Goal: Task Accomplishment & Management: Manage account settings

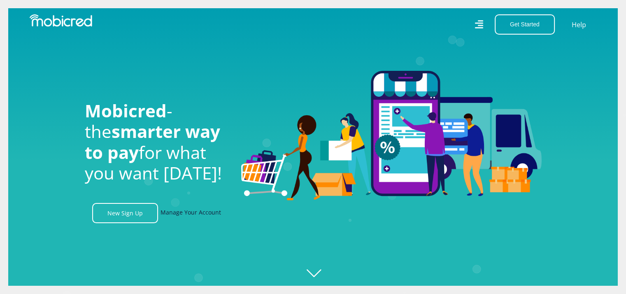
click at [201, 212] on link "Manage Your Account" at bounding box center [191, 213] width 61 height 20
click at [194, 218] on link "Manage Your Account" at bounding box center [191, 213] width 61 height 20
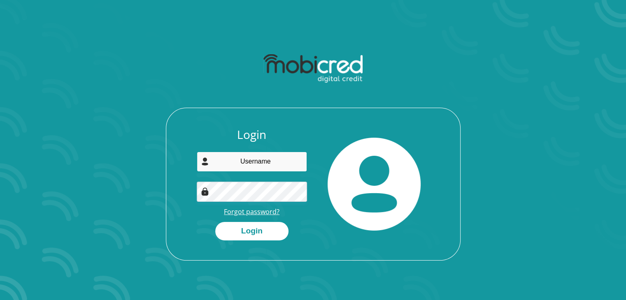
type input "[EMAIL_ADDRESS][DOMAIN_NAME]"
click at [253, 214] on link "Forgot password?" at bounding box center [252, 211] width 56 height 9
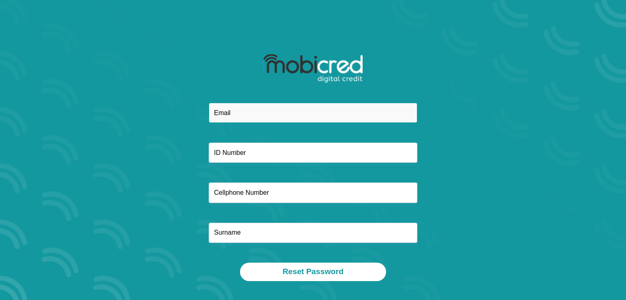
click at [228, 115] on input "email" at bounding box center [313, 113] width 209 height 20
type input "m"
type input "[EMAIL_ADDRESS][DOMAIN_NAME]"
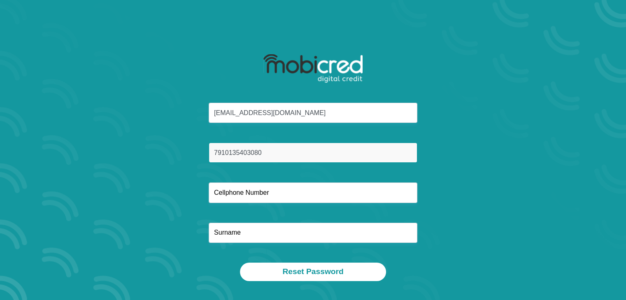
type input "7910135403080"
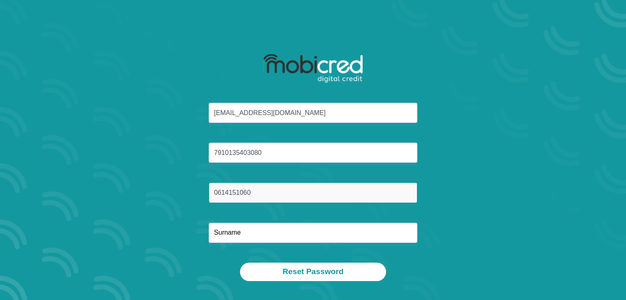
type input "0614151060"
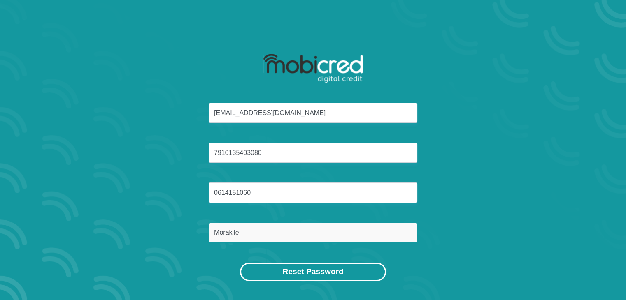
type input "Morakile"
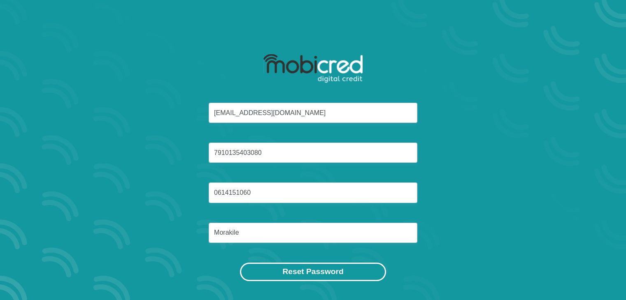
click at [330, 268] on button "Reset Password" at bounding box center [313, 272] width 146 height 19
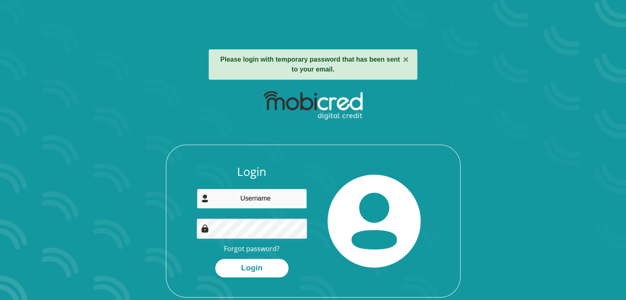
type input "[EMAIL_ADDRESS][DOMAIN_NAME]"
click at [370, 272] on div at bounding box center [374, 221] width 123 height 113
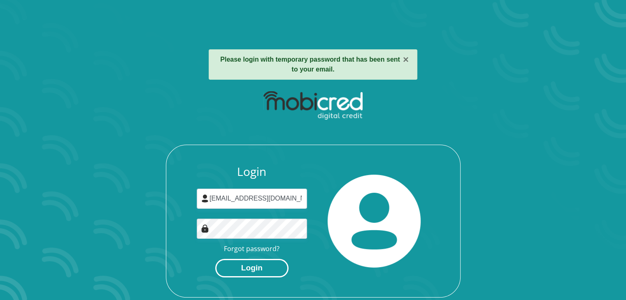
click at [271, 271] on button "Login" at bounding box center [251, 268] width 73 height 19
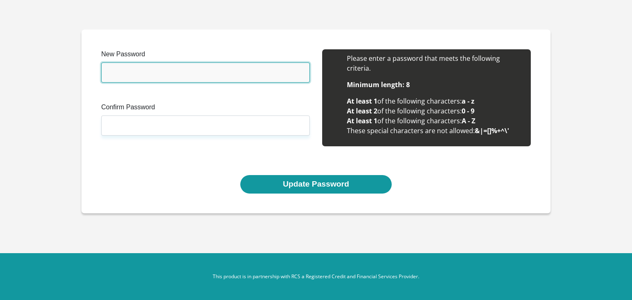
click at [136, 73] on input "New Password" at bounding box center [205, 73] width 209 height 20
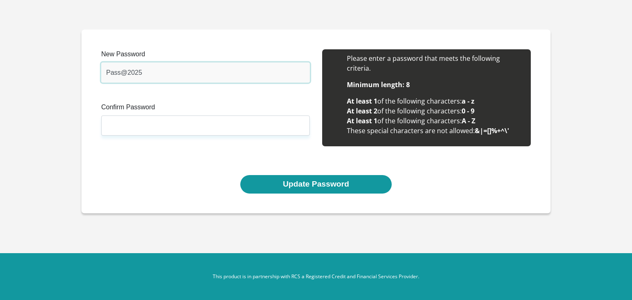
type input "Pass@2025"
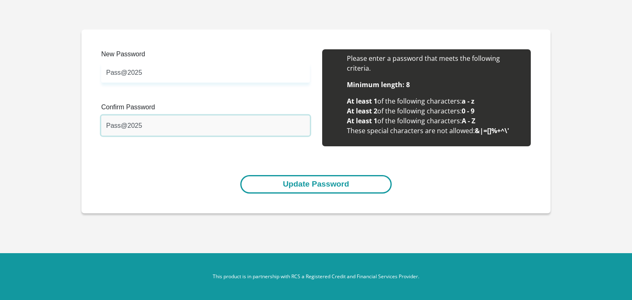
type input "Pass@2025"
click at [308, 186] on button "Update Password" at bounding box center [315, 184] width 151 height 19
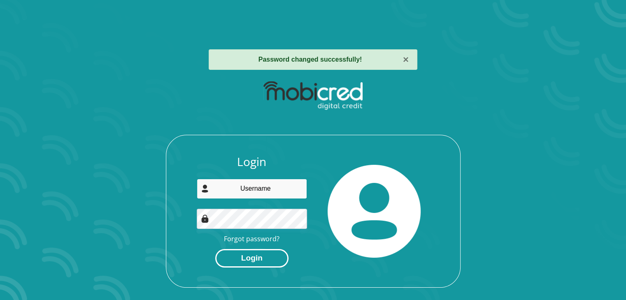
type input "[EMAIL_ADDRESS][DOMAIN_NAME]"
click at [249, 257] on button "Login" at bounding box center [251, 258] width 73 height 19
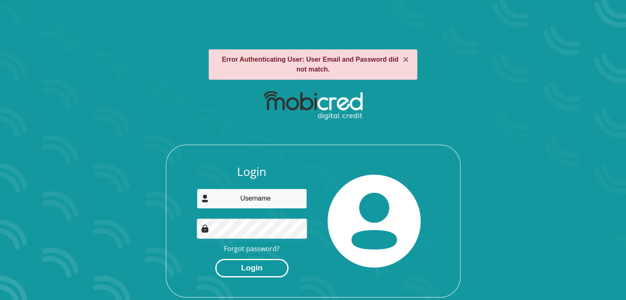
type input "[EMAIL_ADDRESS][DOMAIN_NAME]"
click at [256, 267] on button "Login" at bounding box center [251, 268] width 73 height 19
type input "[EMAIL_ADDRESS][DOMAIN_NAME]"
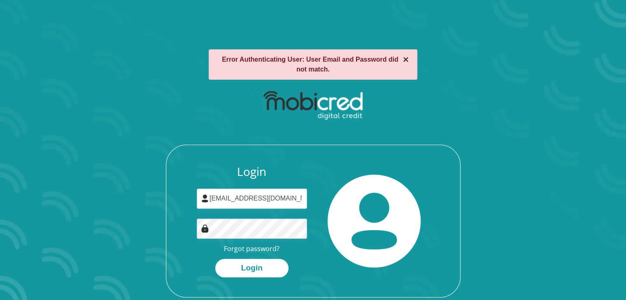
click at [404, 61] on button "×" at bounding box center [406, 60] width 6 height 10
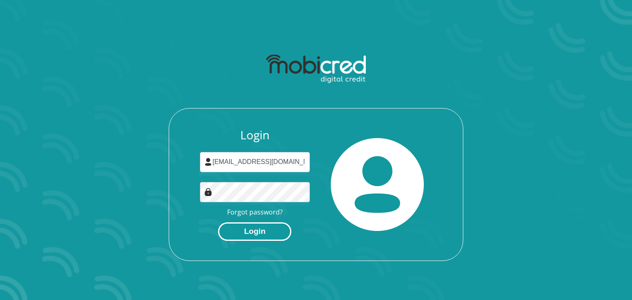
click at [229, 235] on button "Login" at bounding box center [254, 232] width 73 height 19
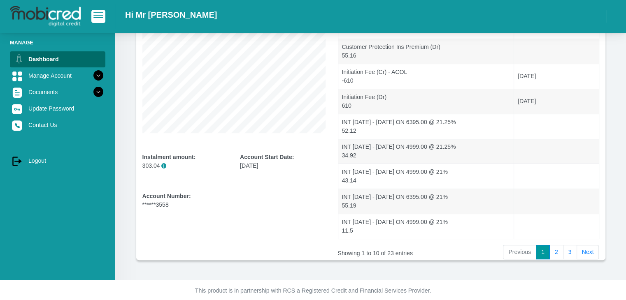
scroll to position [155, 0]
click at [560, 248] on link "2" at bounding box center [556, 253] width 14 height 15
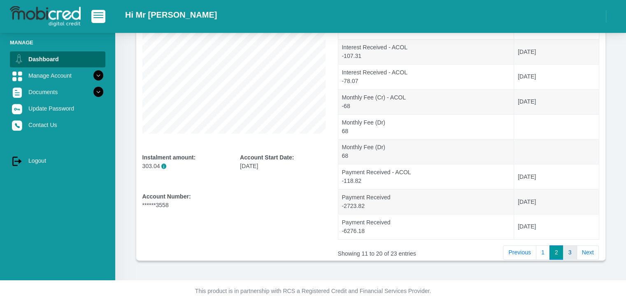
click at [575, 252] on link "3" at bounding box center [570, 253] width 14 height 15
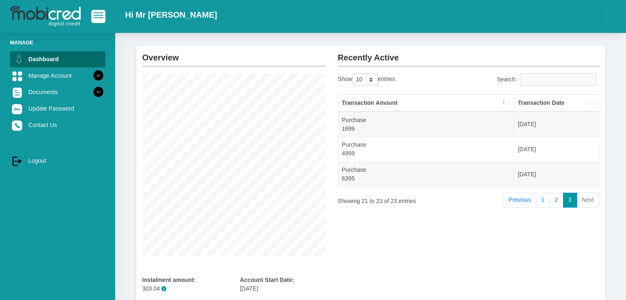
scroll to position [30, 0]
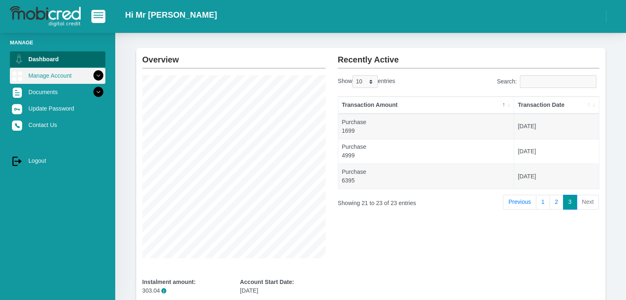
click at [66, 74] on link "Manage Account" at bounding box center [57, 76] width 95 height 16
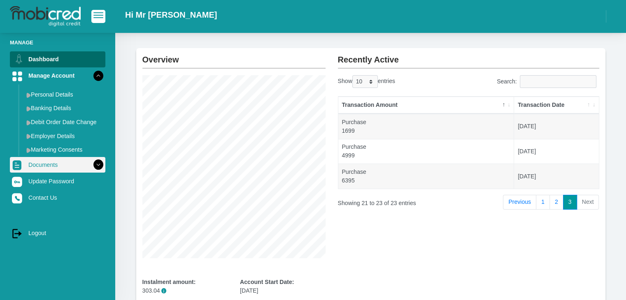
click at [54, 169] on link "Documents" at bounding box center [57, 165] width 95 height 16
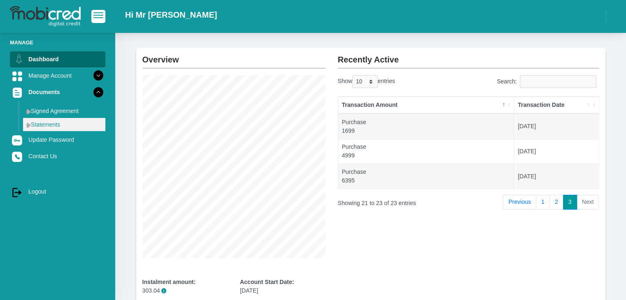
click at [53, 122] on link "Statements" at bounding box center [64, 124] width 82 height 13
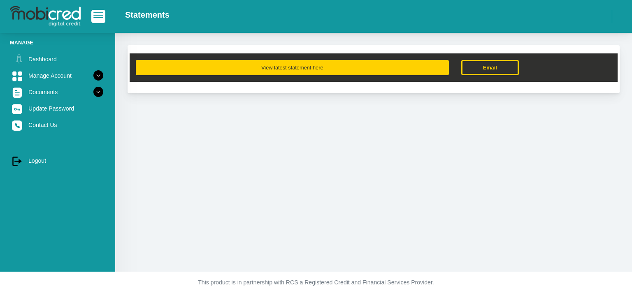
click at [284, 69] on button "View latest statement here" at bounding box center [292, 67] width 313 height 15
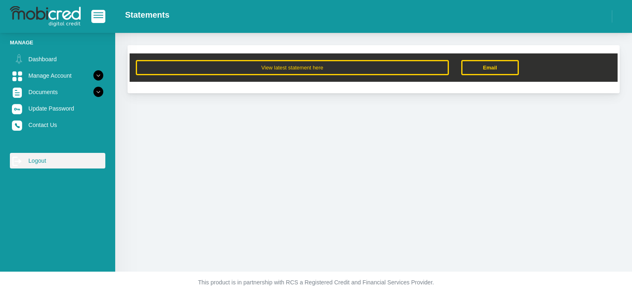
click at [40, 160] on link "log out Logout" at bounding box center [57, 161] width 95 height 16
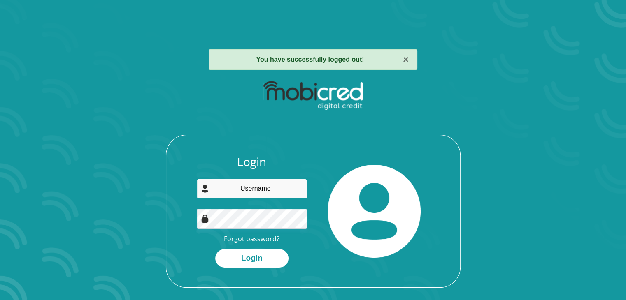
type input "[EMAIL_ADDRESS][DOMAIN_NAME]"
click at [202, 220] on img at bounding box center [205, 219] width 8 height 8
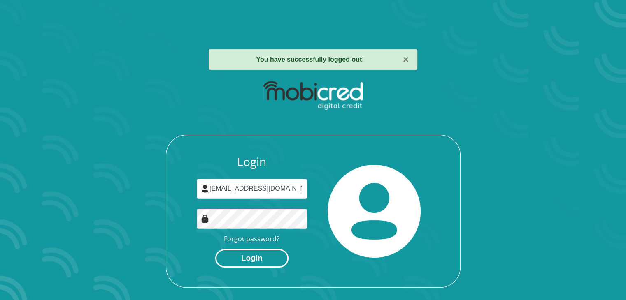
click at [254, 260] on button "Login" at bounding box center [251, 258] width 73 height 19
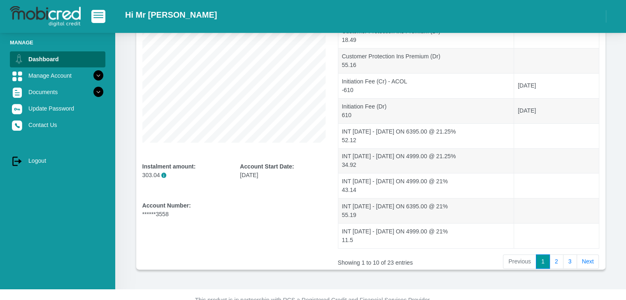
scroll to position [149, 0]
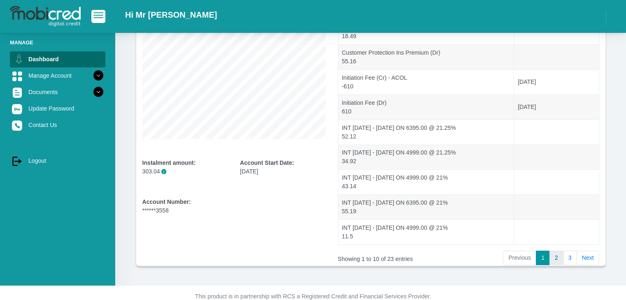
click at [552, 257] on link "2" at bounding box center [556, 258] width 14 height 15
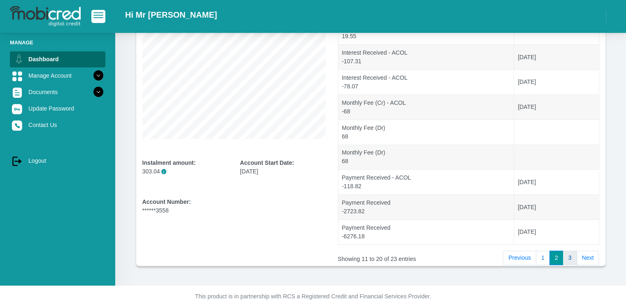
click at [570, 257] on link "3" at bounding box center [570, 258] width 14 height 15
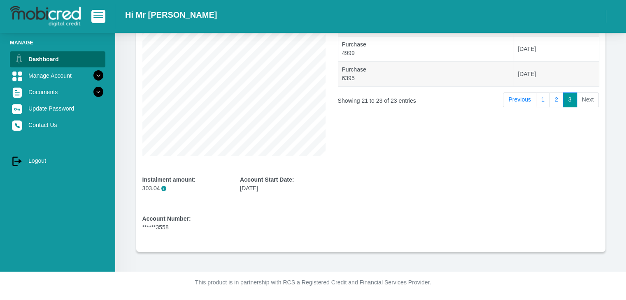
scroll to position [132, 0]
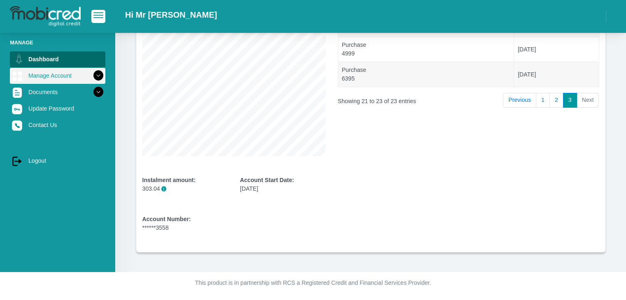
click at [92, 78] on icon at bounding box center [98, 76] width 14 height 14
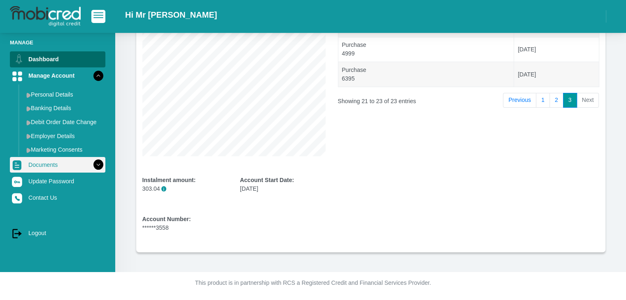
click at [93, 162] on icon at bounding box center [98, 165] width 14 height 14
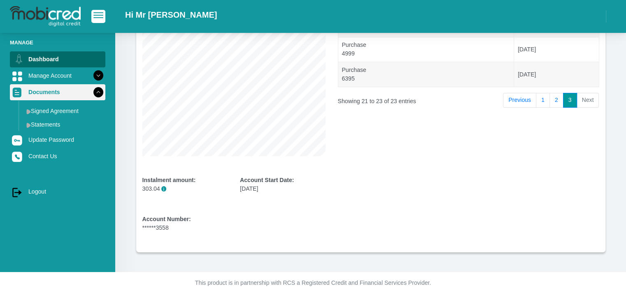
click at [92, 98] on icon at bounding box center [98, 92] width 14 height 14
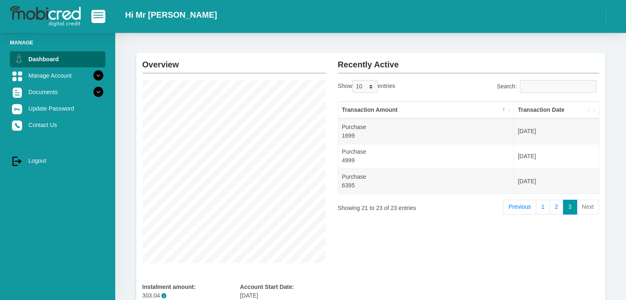
scroll to position [0, 0]
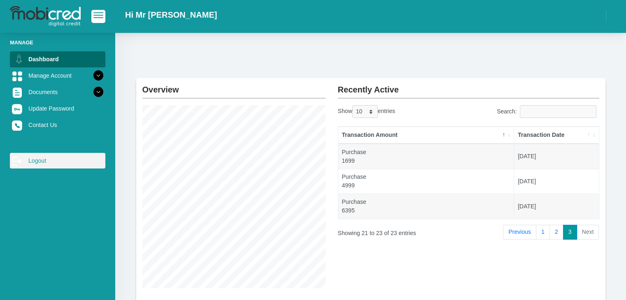
click at [40, 158] on link "log out Logout" at bounding box center [57, 161] width 95 height 16
